Goal: Information Seeking & Learning: Learn about a topic

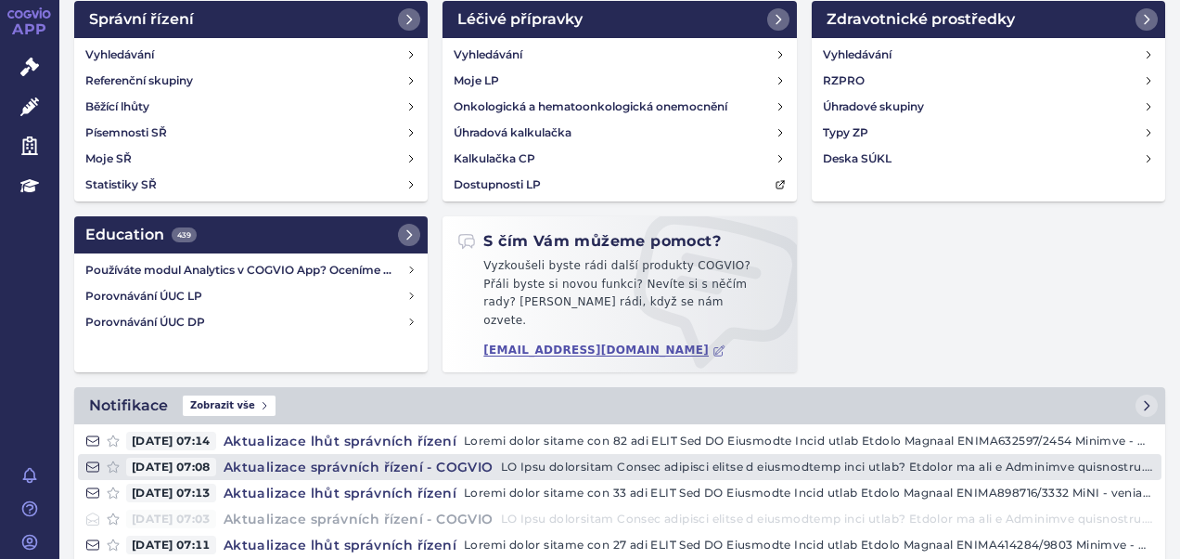
scroll to position [93, 0]
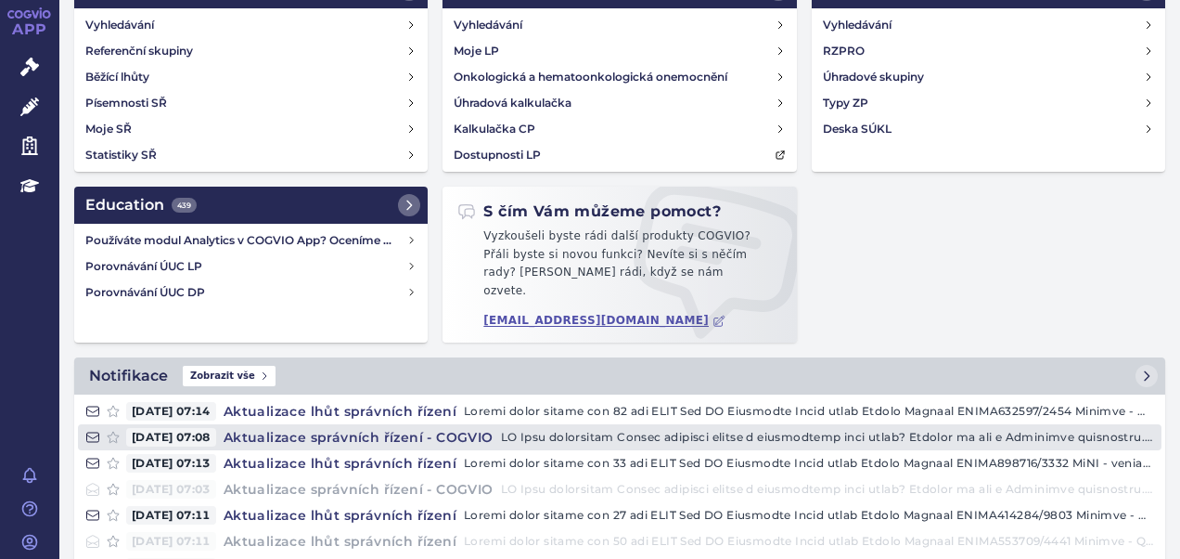
click at [350, 428] on h4 "Aktualizace správních řízení - COGVIO" at bounding box center [358, 437] width 285 height 19
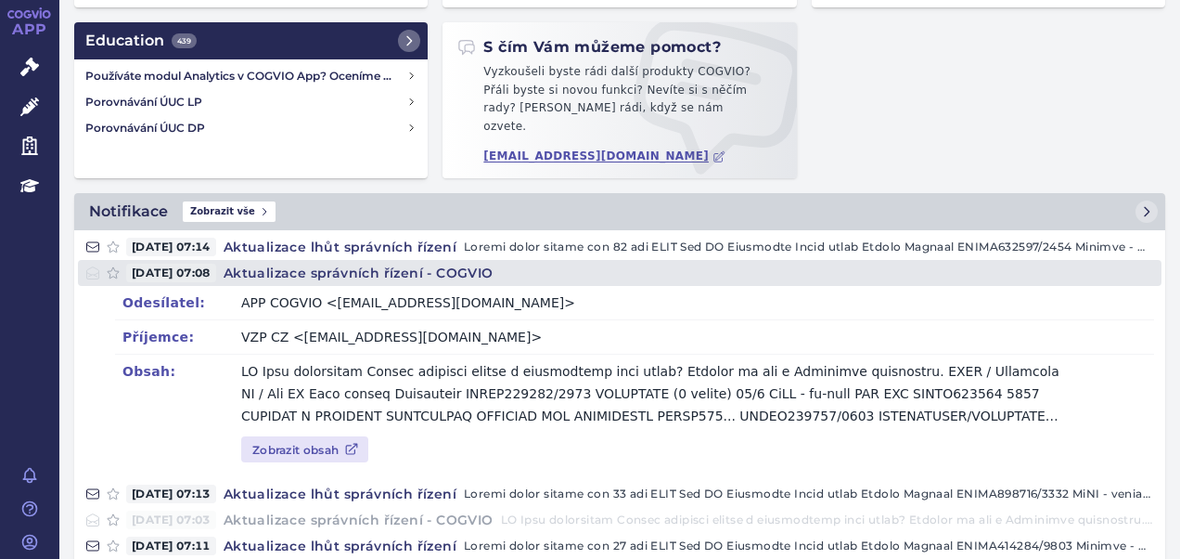
scroll to position [371, 0]
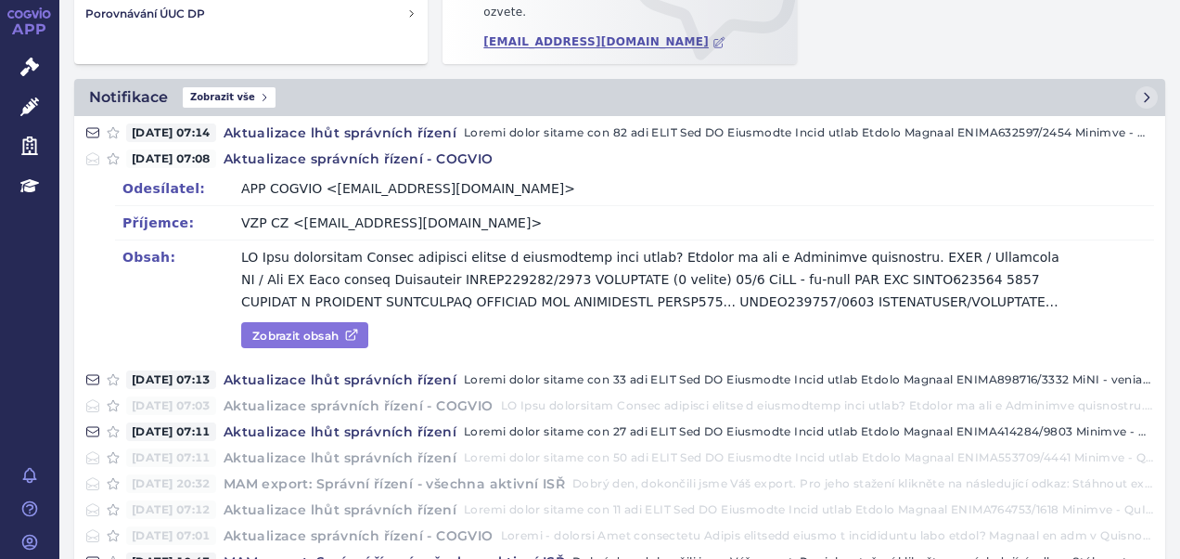
click at [329, 322] on link "Zobrazit obsah" at bounding box center [304, 335] width 127 height 26
click at [335, 323] on link "Zobrazit obsah" at bounding box center [304, 335] width 127 height 26
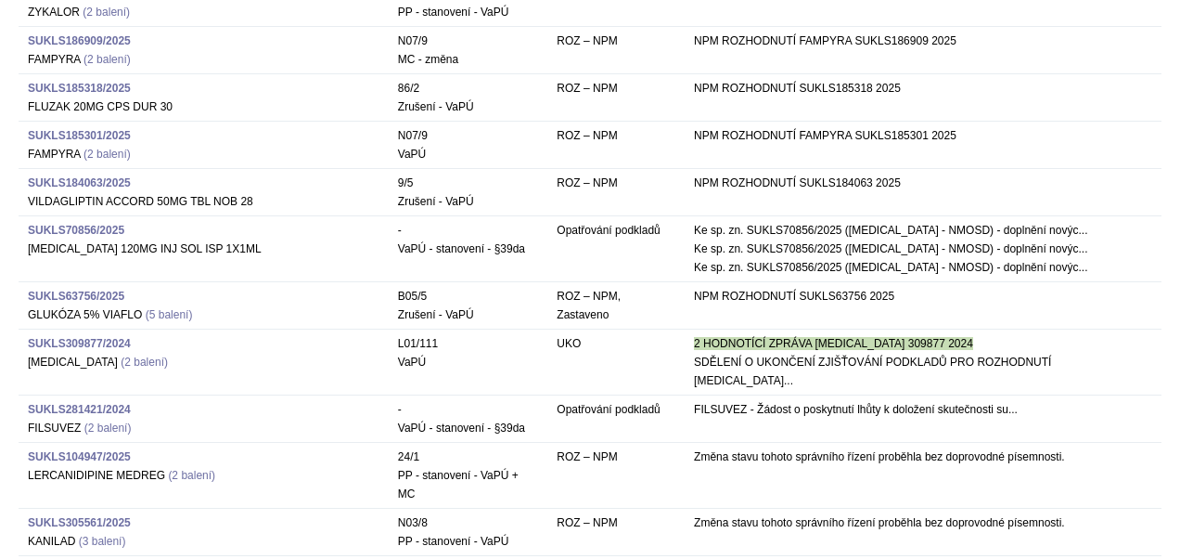
scroll to position [742, 0]
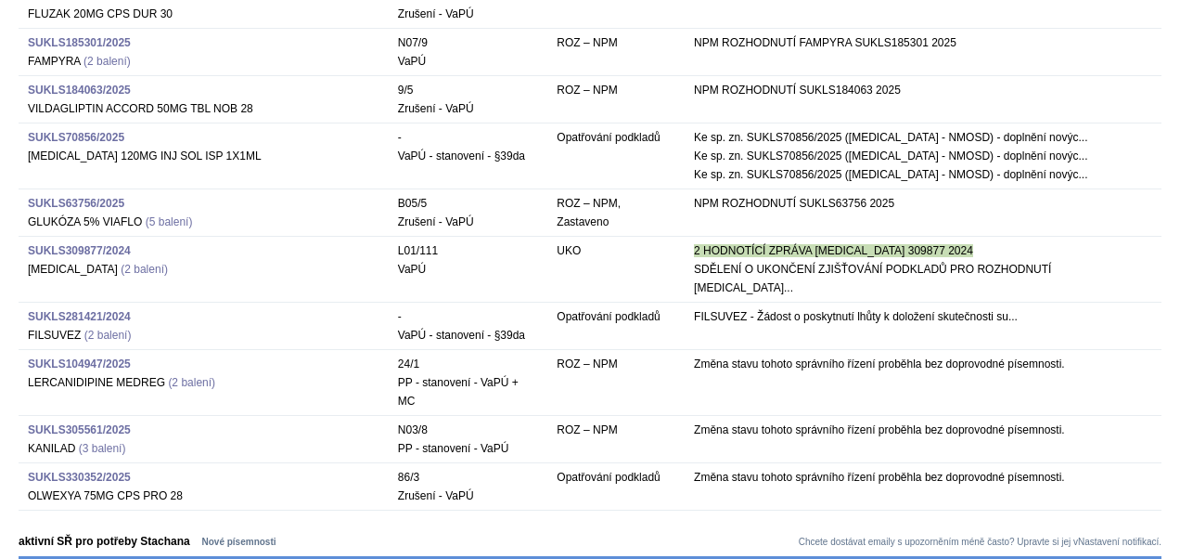
click at [99, 310] on strong "SUKLS281421/2024" at bounding box center [79, 316] width 103 height 13
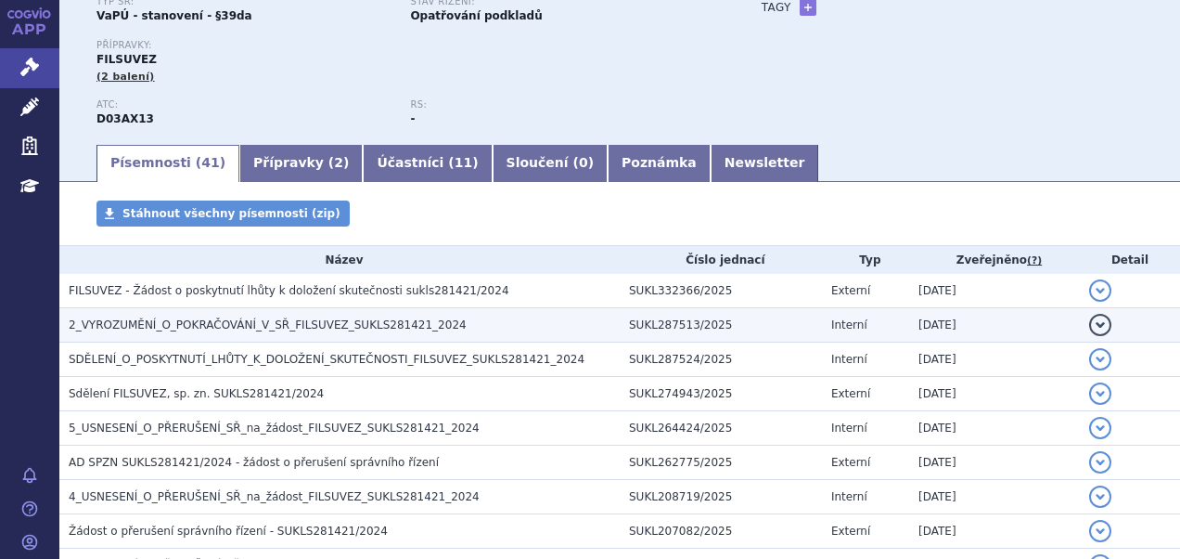
scroll to position [186, 0]
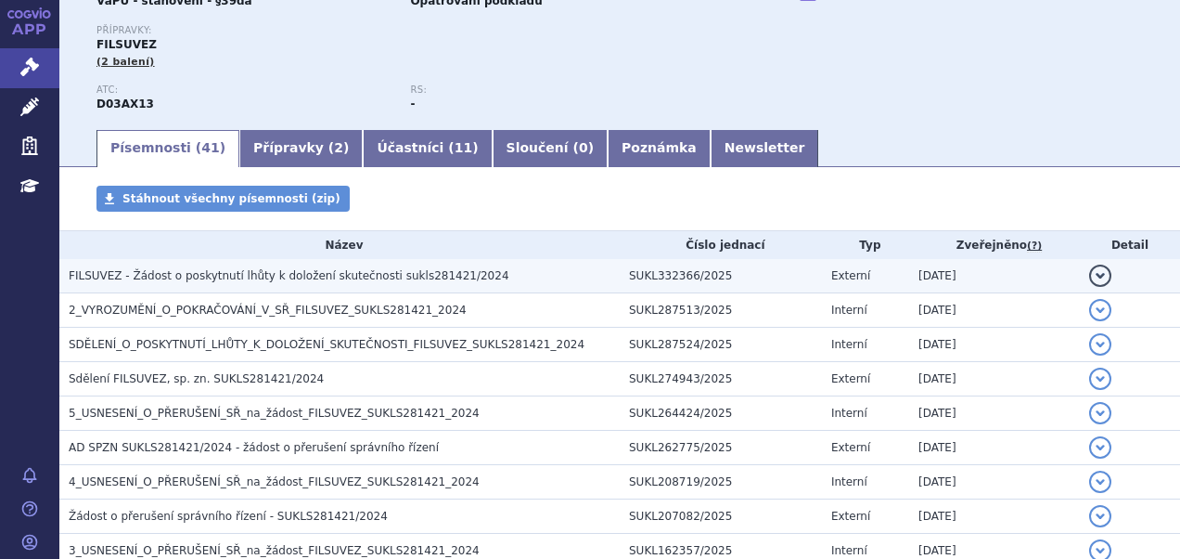
click at [245, 282] on span "FILSUVEZ - Žádost o poskytnutí lhůty k doložení skutečnosti sukls281421/2024" at bounding box center [289, 275] width 441 height 13
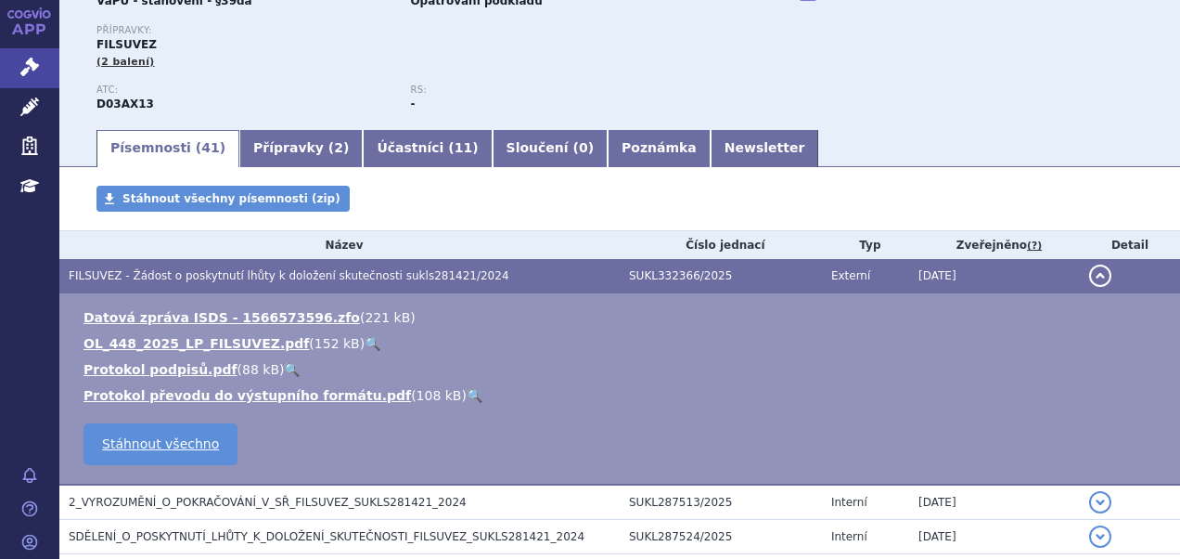
click at [365, 340] on link "🔍" at bounding box center [373, 343] width 16 height 15
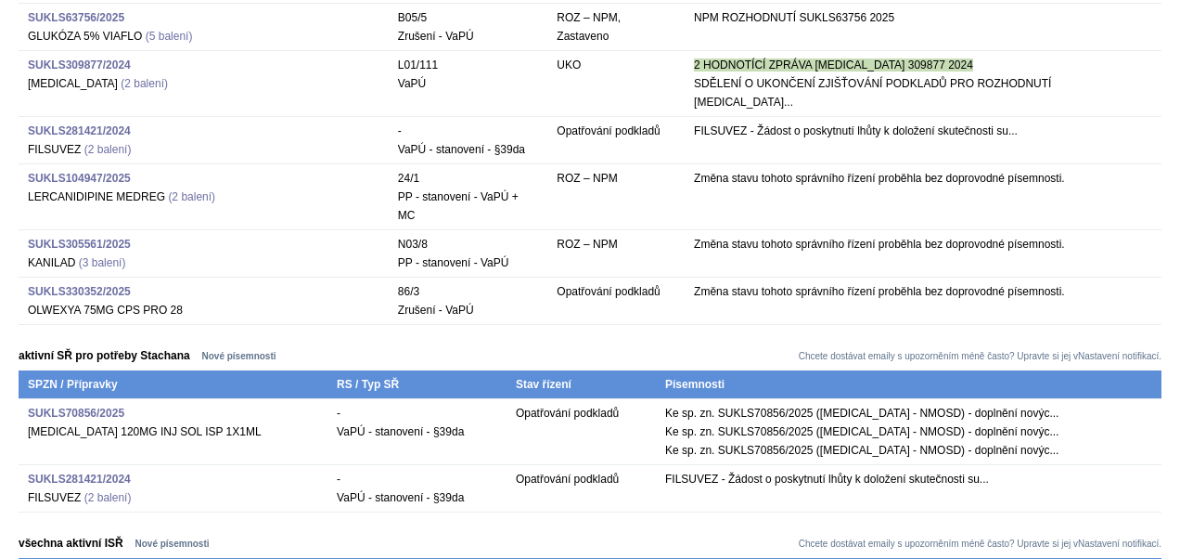
scroll to position [742, 0]
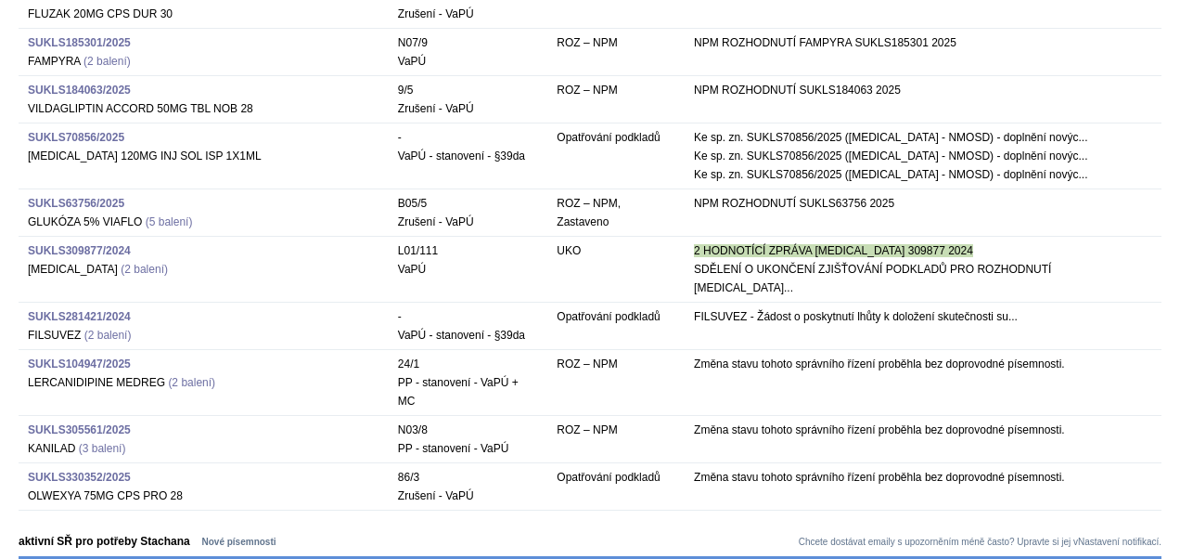
click at [45, 244] on strong "SUKLS309877/2024" at bounding box center [79, 250] width 103 height 13
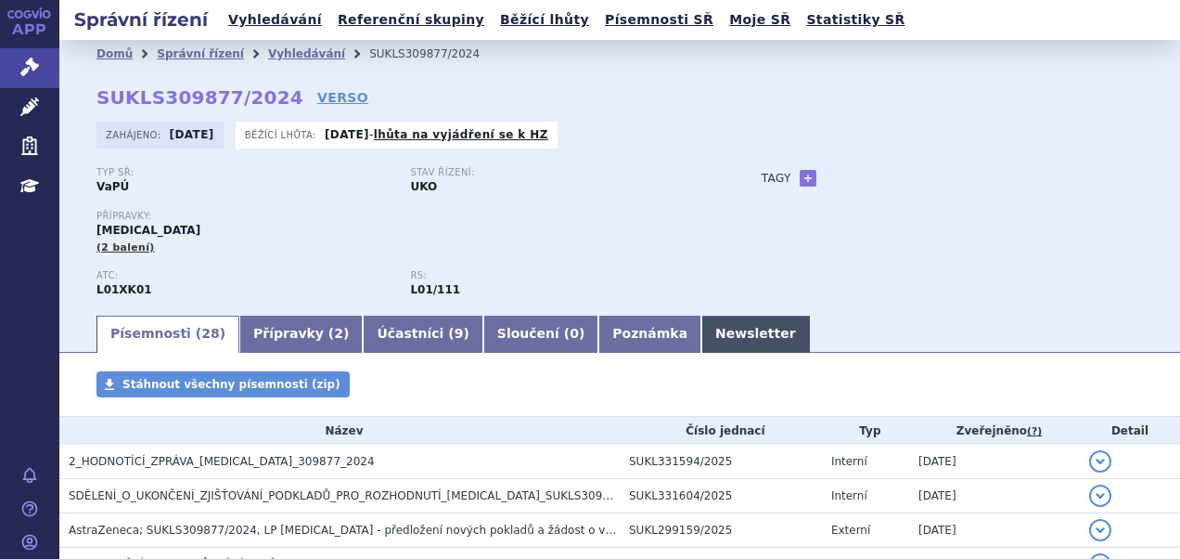
click at [702, 334] on link "Newsletter" at bounding box center [756, 334] width 109 height 37
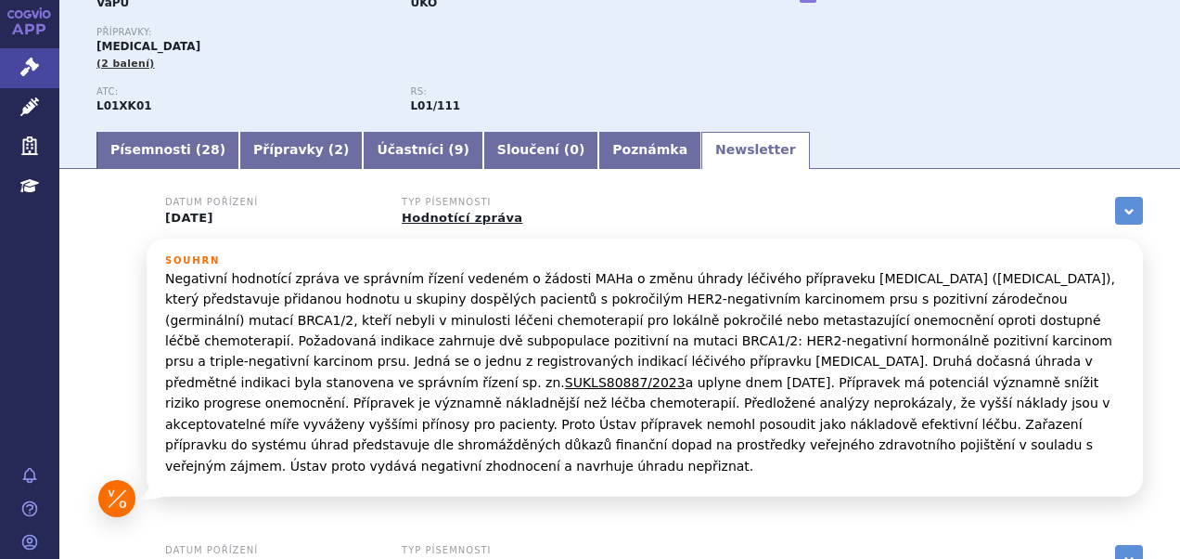
scroll to position [186, 0]
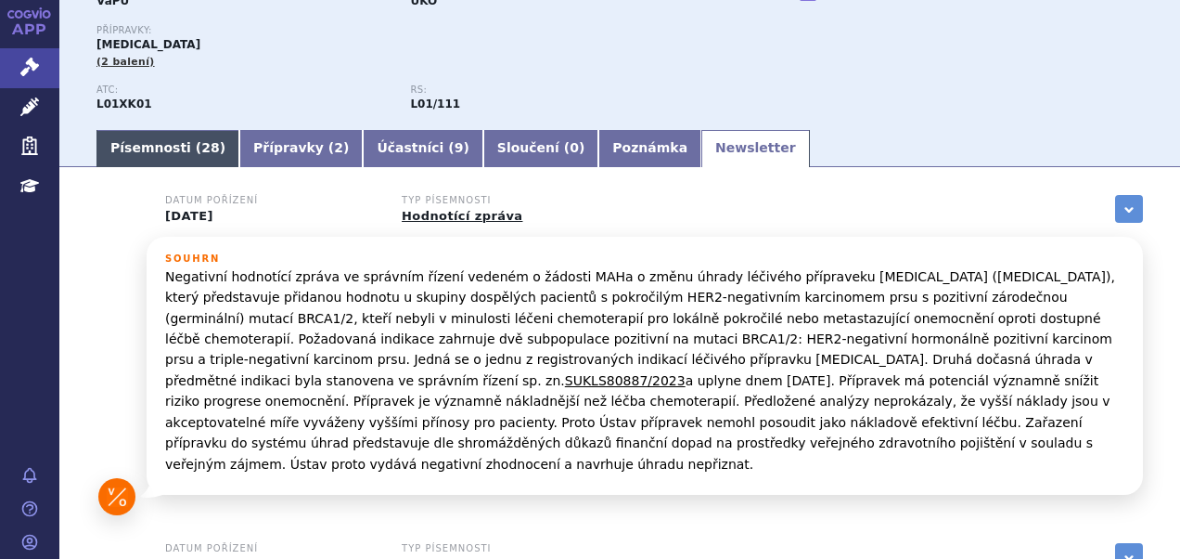
click at [148, 163] on link "Písemnosti ( 28 )" at bounding box center [168, 148] width 143 height 37
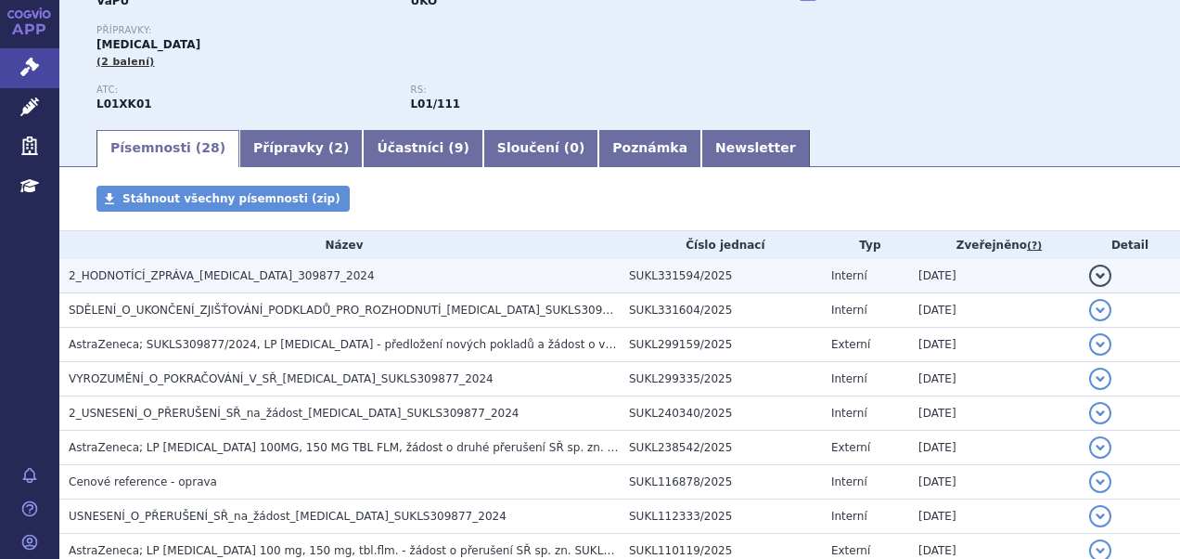
click at [205, 277] on span "2_HODNOTÍCÍ_ZPRÁVA_[MEDICAL_DATA]_309877_2024" at bounding box center [222, 275] width 306 height 13
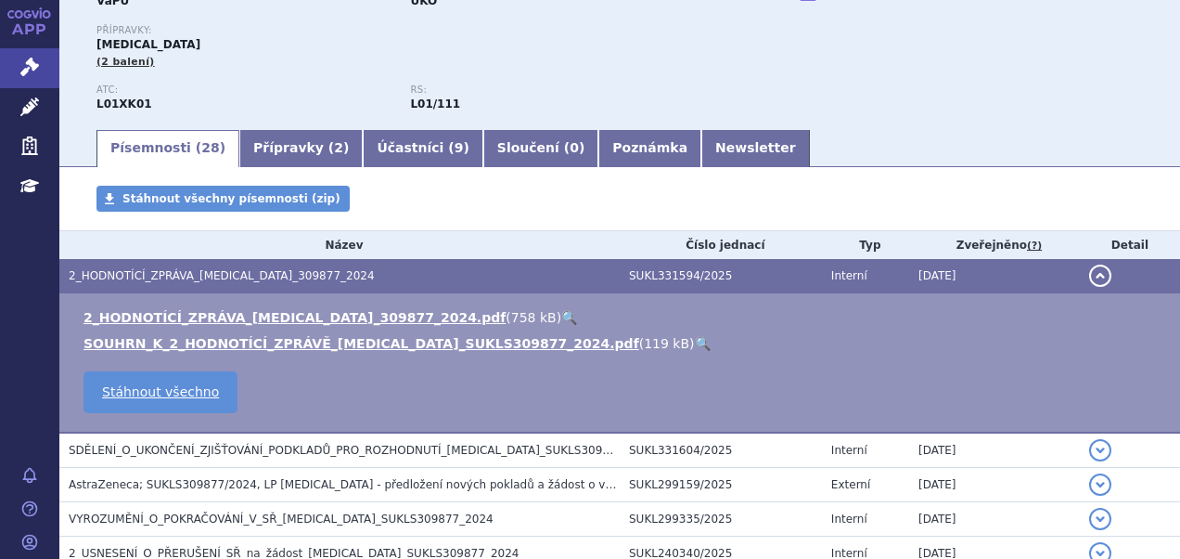
click at [561, 316] on link "🔍" at bounding box center [569, 317] width 16 height 15
